Goal: Task Accomplishment & Management: Complete application form

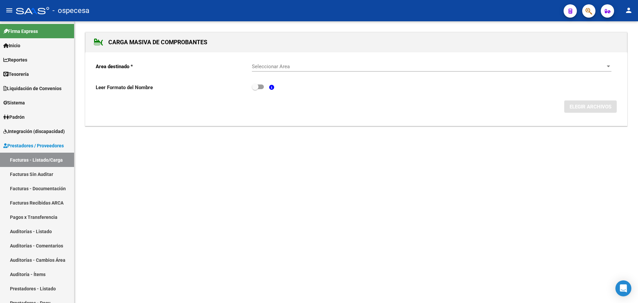
click at [277, 62] on div "Seleccionar Area Seleccionar Area" at bounding box center [431, 64] width 359 height 14
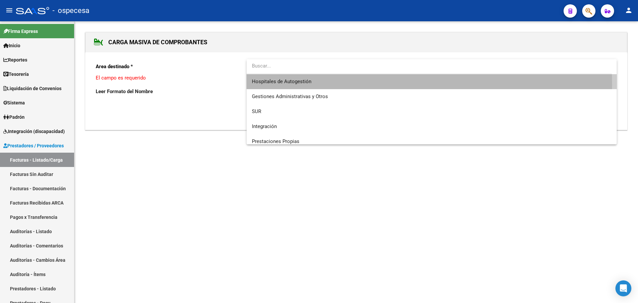
click at [294, 85] on span "Hospitales de Autogestión" at bounding box center [431, 81] width 359 height 15
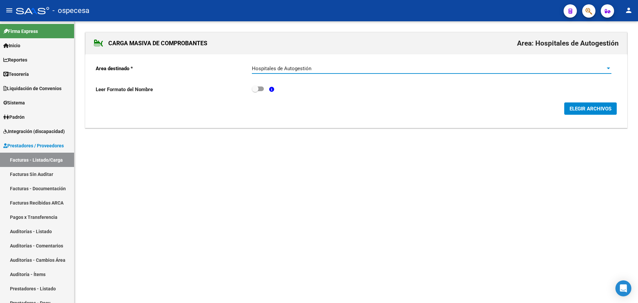
click at [605, 111] on span "ELEGIR ARCHIVOS" at bounding box center [590, 109] width 42 height 6
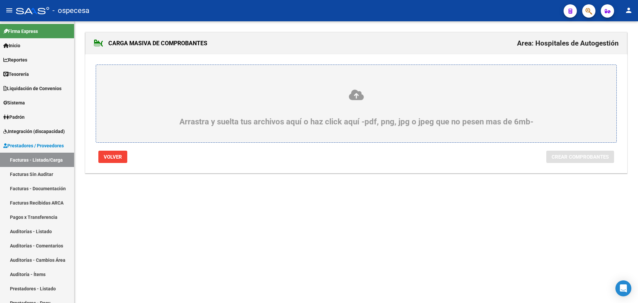
click at [320, 98] on icon at bounding box center [356, 95] width 488 height 12
click at [0, 0] on input "Arrastra y suelta tus archivos aquí o haz click aquí -pdf, png, jpg o jpeg que …" at bounding box center [0, 0] width 0 height 0
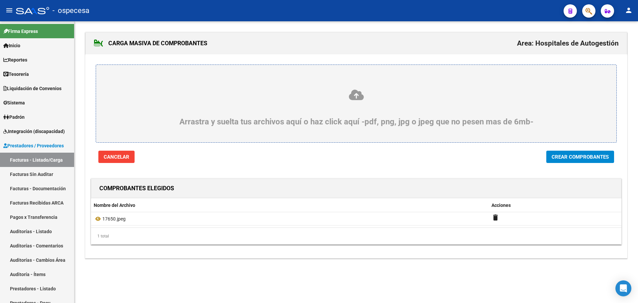
click at [614, 160] on div "Cancelar Crear Comprobantes" at bounding box center [355, 156] width 531 height 12
click at [607, 155] on span "Crear Comprobantes" at bounding box center [579, 157] width 57 height 6
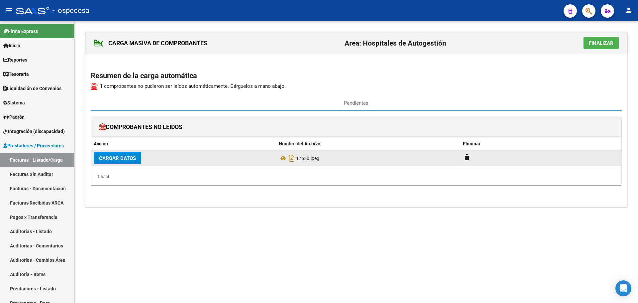
click at [135, 162] on button "Cargar Datos" at bounding box center [118, 158] width 48 height 12
click at [135, 159] on span "Cargar Datos" at bounding box center [117, 158] width 37 height 6
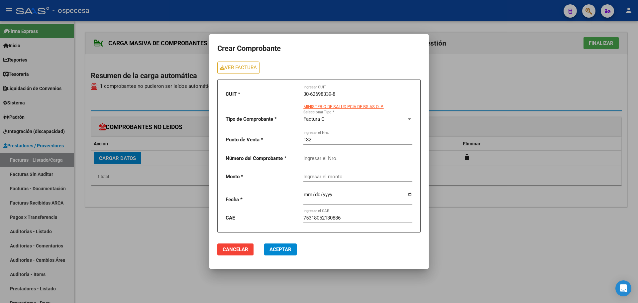
drag, startPoint x: 331, startPoint y: 153, endPoint x: 333, endPoint y: 156, distance: 3.5
click at [331, 153] on div "Ingresar el Nro." at bounding box center [357, 156] width 109 height 14
click at [335, 157] on input "Ingresar el Nro." at bounding box center [357, 158] width 109 height 6
type input "17650"
click at [339, 175] on input "Ingresar el monto" at bounding box center [357, 176] width 109 height 6
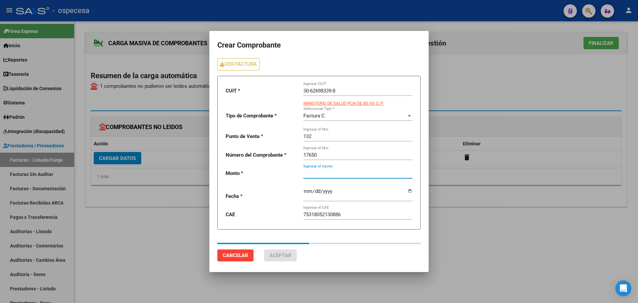
type input "78578"
type input "[DATE]"
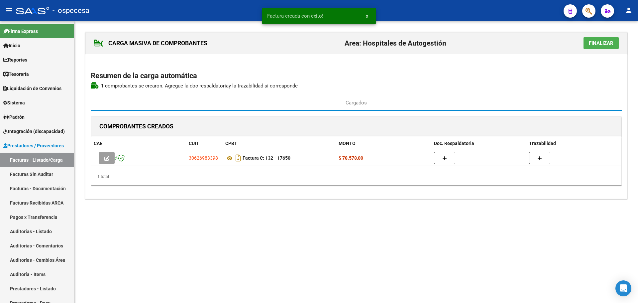
click at [593, 45] on span "Finalizar" at bounding box center [601, 43] width 25 height 6
